Goal: Find specific page/section: Find specific page/section

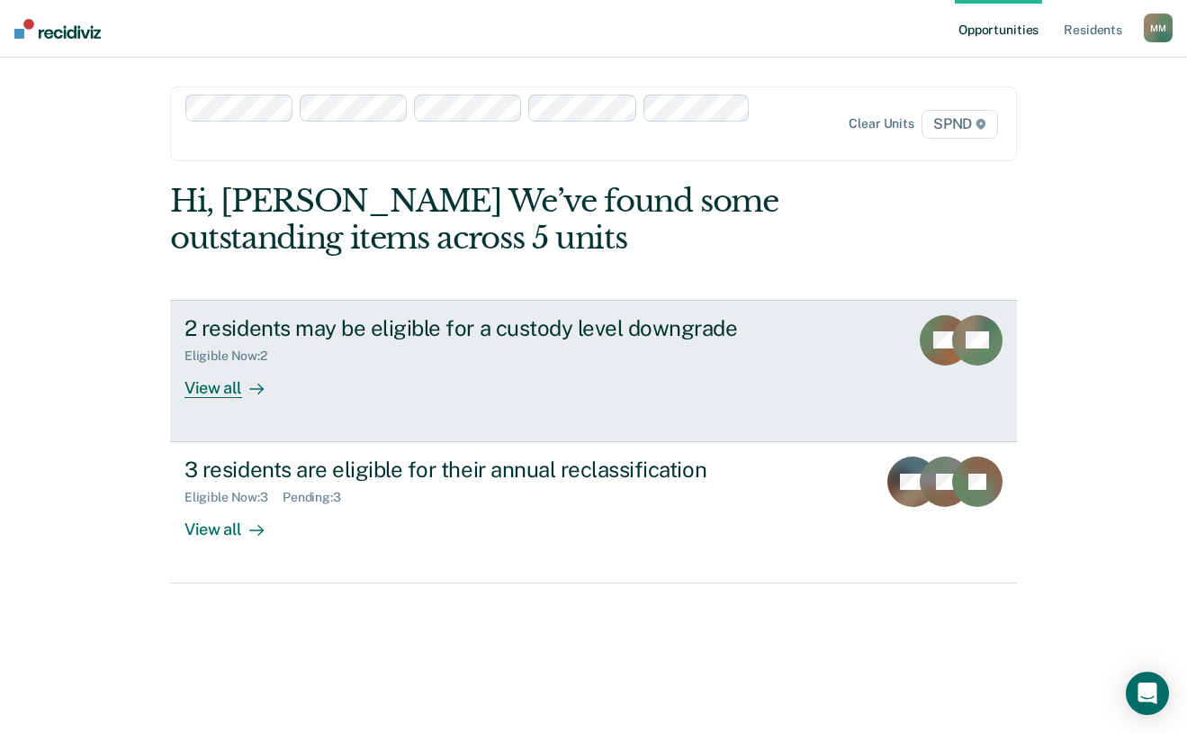
click at [209, 386] on div "View all" at bounding box center [235, 380] width 101 height 35
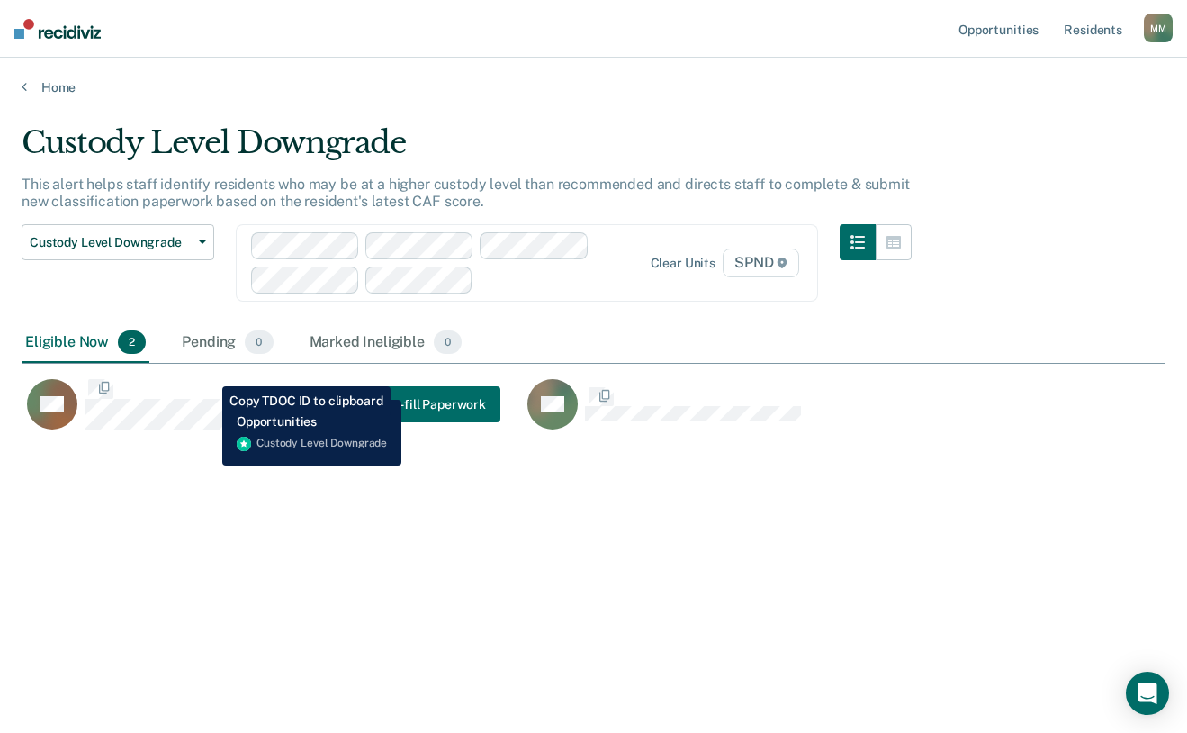
scroll to position [460, 1130]
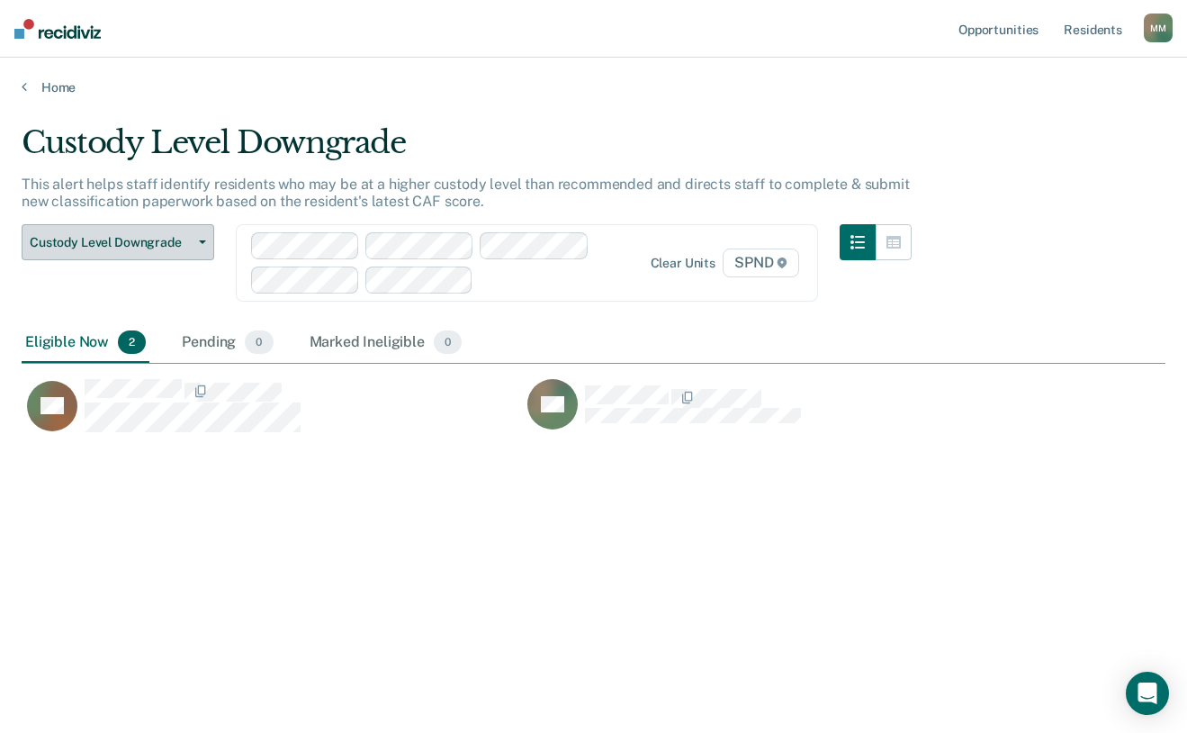
click at [203, 240] on icon "button" at bounding box center [202, 242] width 7 height 4
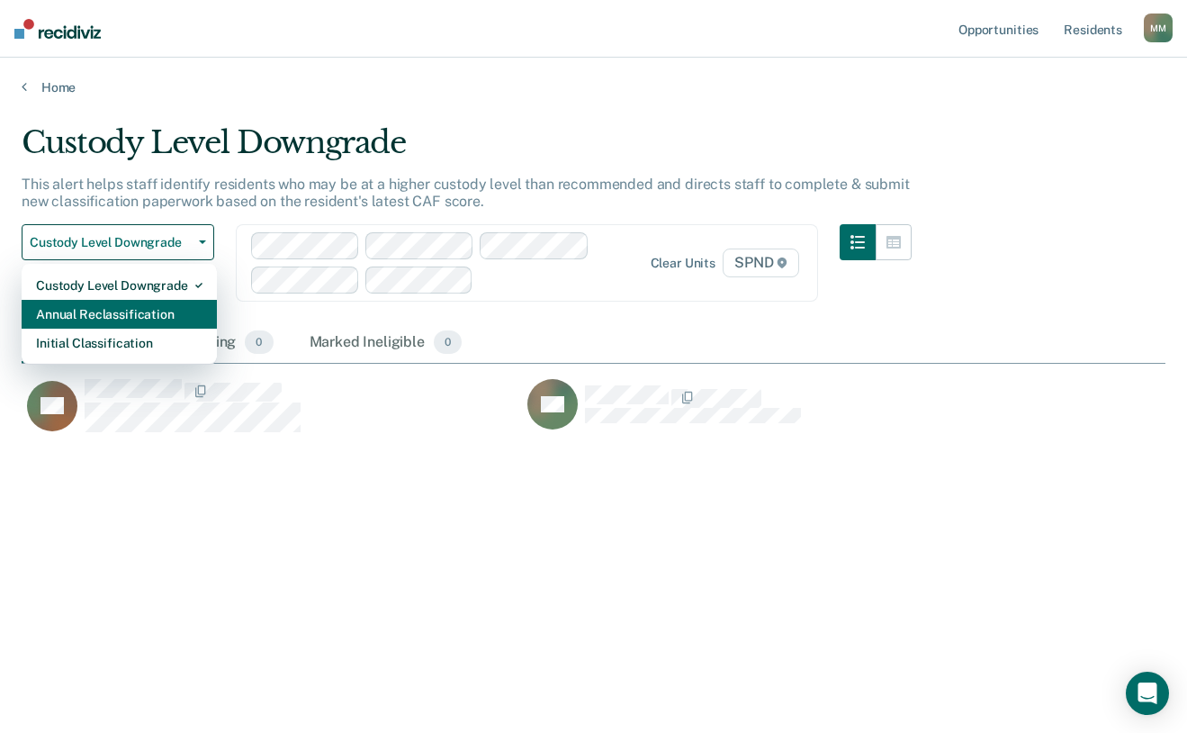
click at [172, 313] on div "Annual Reclassification" at bounding box center [119, 314] width 167 height 29
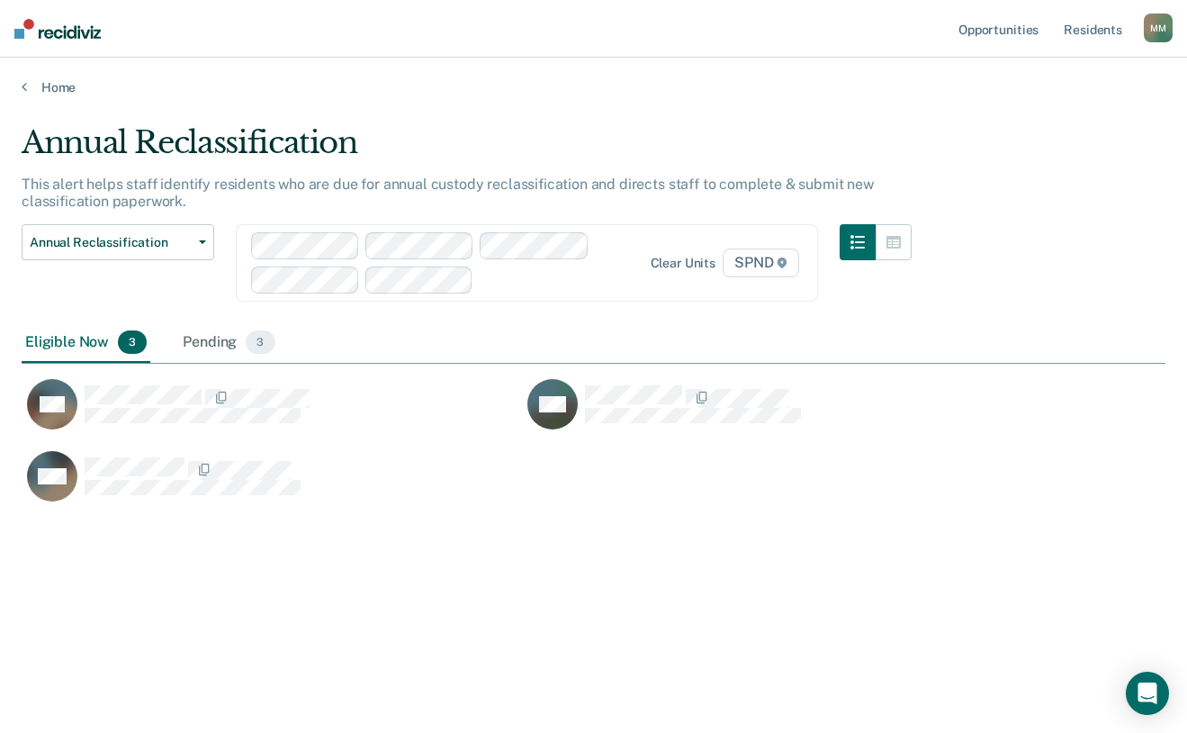
click at [652, 6] on nav "Opportunities Resident s Maggie M. Morrison M M Profile How it works Log Out" at bounding box center [593, 29] width 1187 height 58
